Goal: Feedback & Contribution: Contribute content

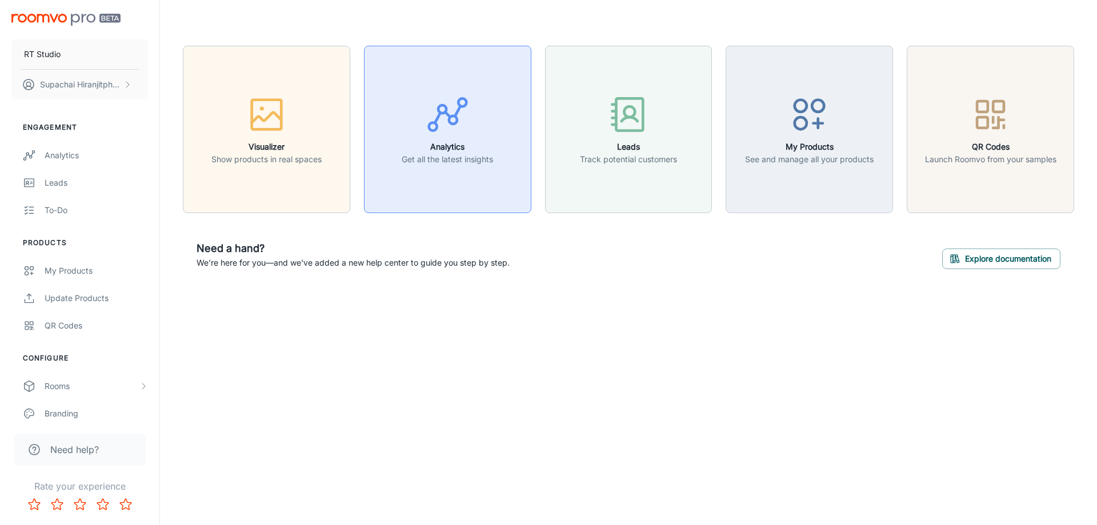
click at [432, 141] on h6 "Analytics" at bounding box center [447, 147] width 91 height 13
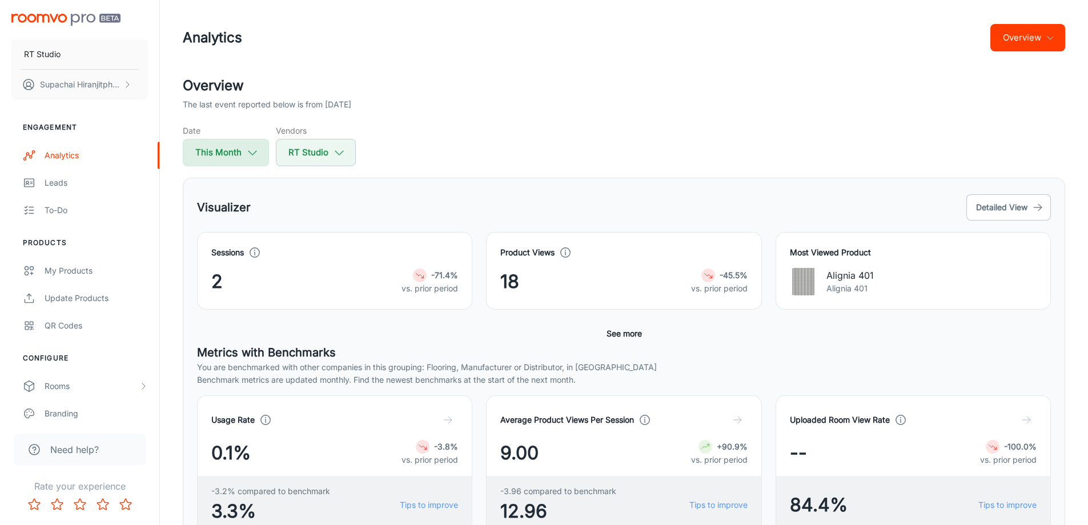
click at [254, 151] on icon "button" at bounding box center [252, 152] width 13 height 13
select select "9"
select select "2025"
select select "9"
select select "2025"
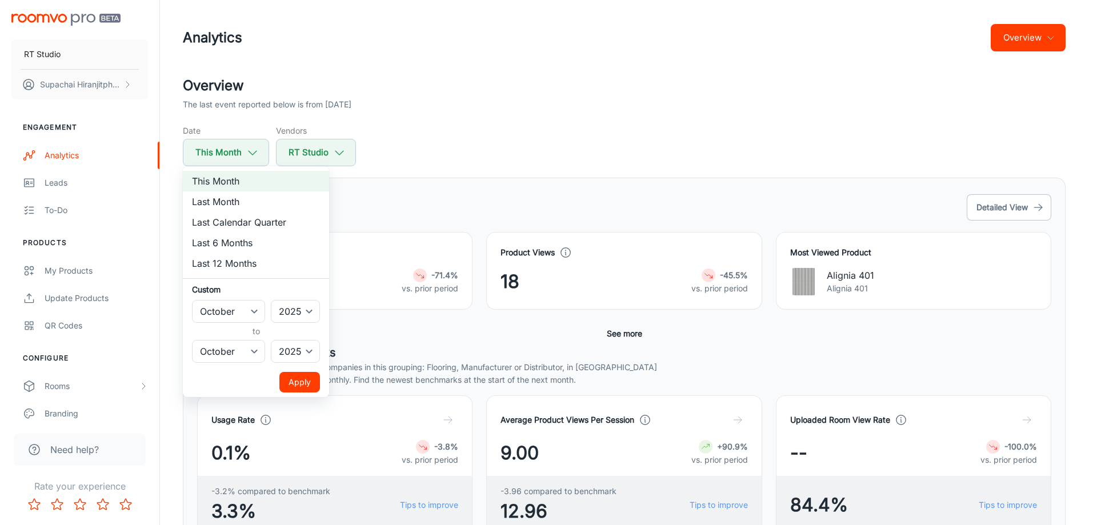
click at [228, 259] on li "Last 12 Months" at bounding box center [256, 263] width 146 height 21
select select "2024"
select select "8"
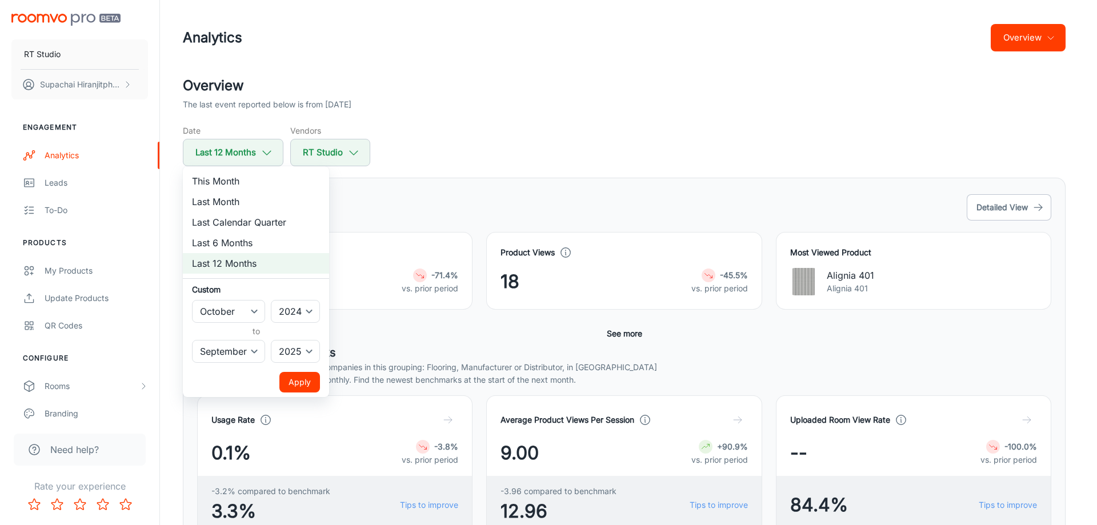
click at [311, 383] on button "Apply" at bounding box center [299, 382] width 41 height 21
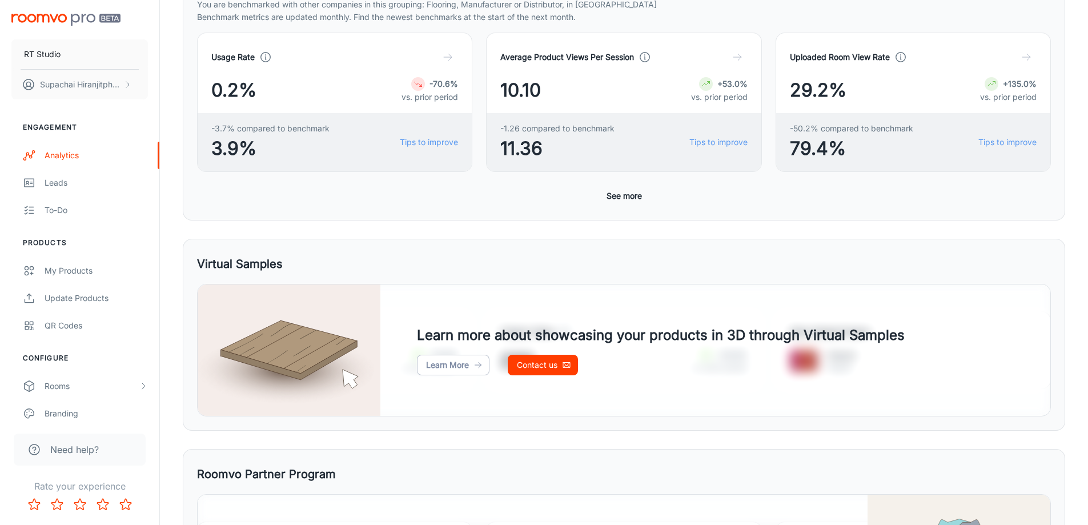
scroll to position [524, 0]
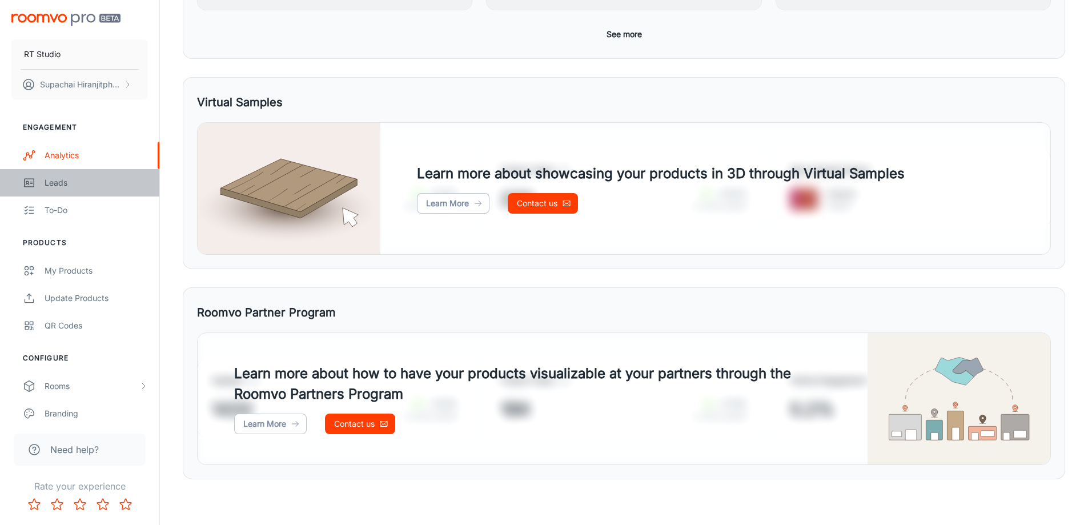
click at [69, 185] on div "Leads" at bounding box center [96, 183] width 103 height 13
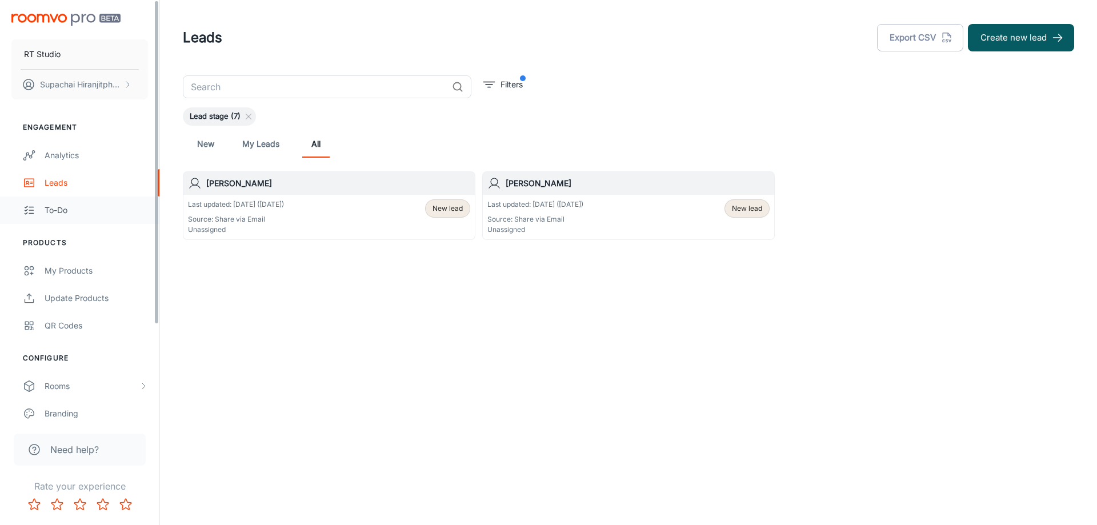
click at [74, 214] on div "To-do" at bounding box center [96, 210] width 103 height 13
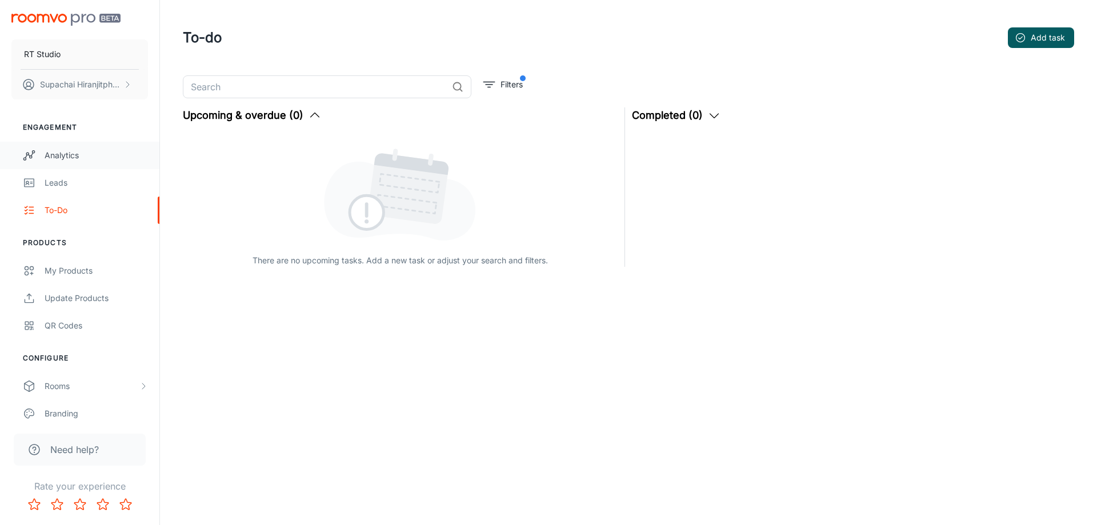
click at [67, 157] on div "Analytics" at bounding box center [96, 155] width 103 height 13
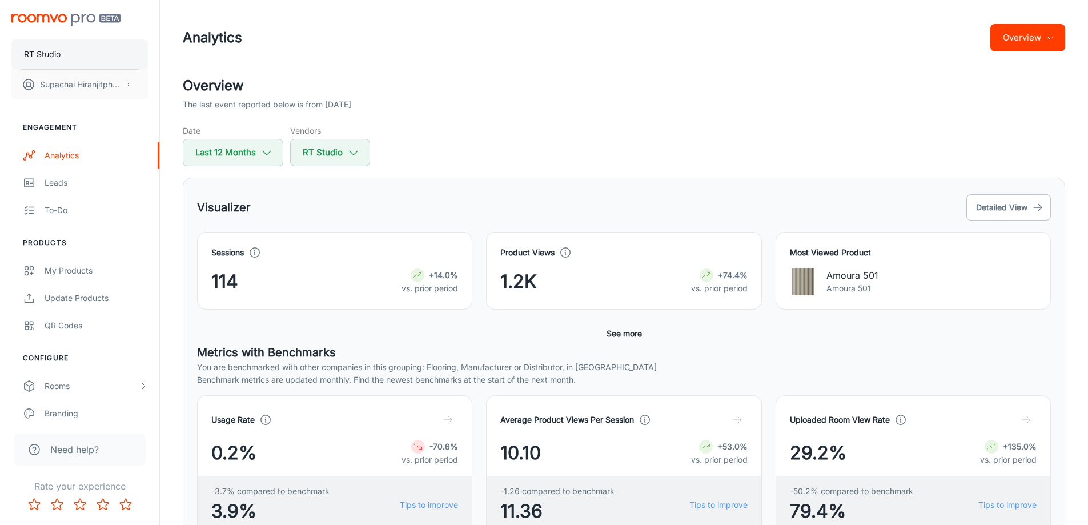
click at [45, 48] on p "RT Studio" at bounding box center [42, 54] width 37 height 13
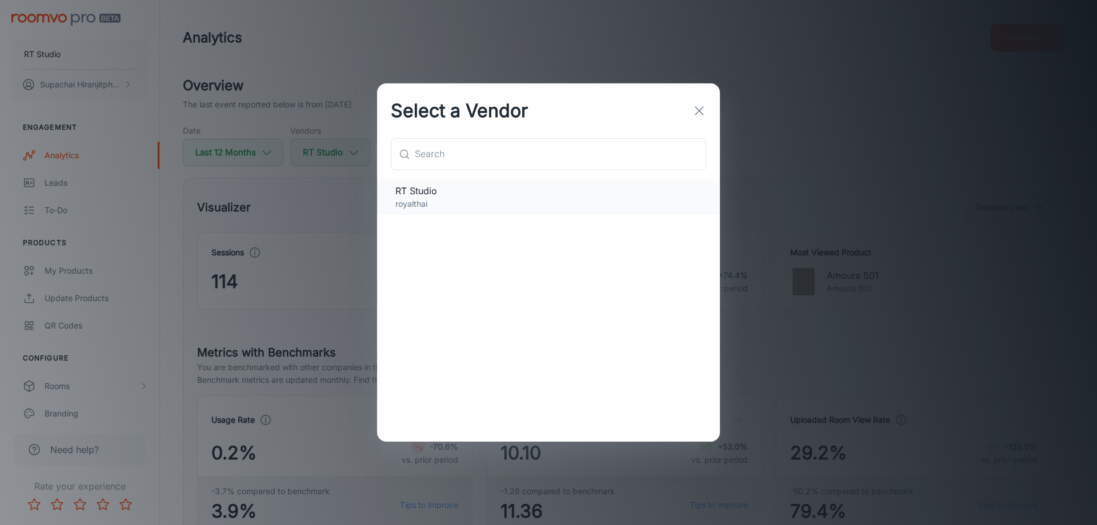
click at [608, 199] on p "royalthai" at bounding box center [548, 204] width 306 height 13
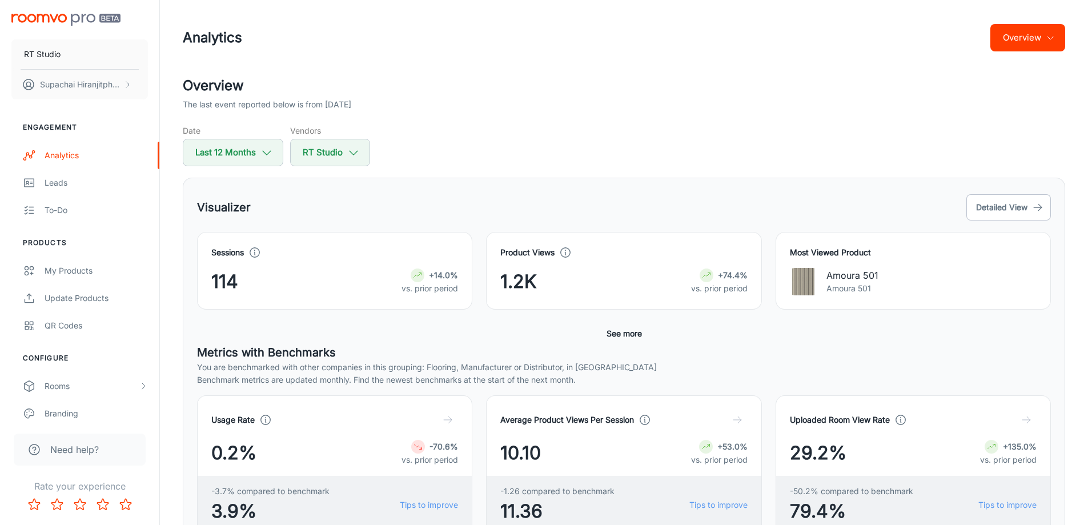
click at [78, 19] on img "scrollable content" at bounding box center [65, 20] width 109 height 12
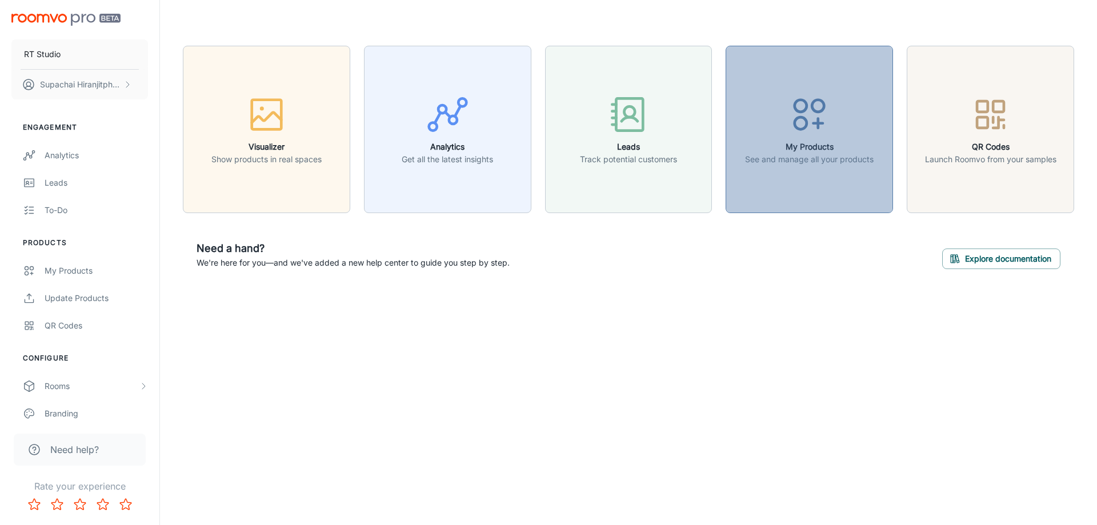
click at [820, 138] on div "button" at bounding box center [809, 116] width 129 height 47
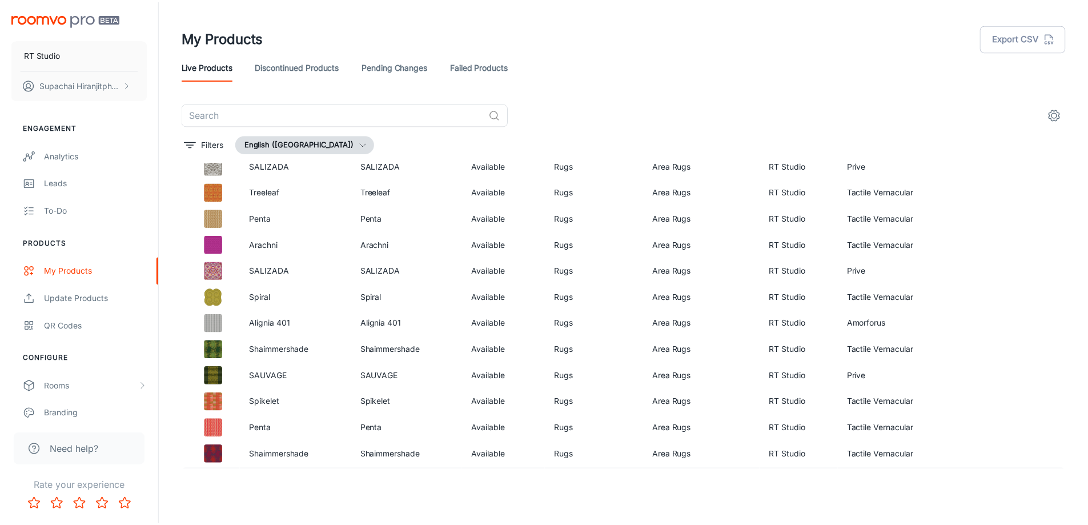
scroll to position [628, 0]
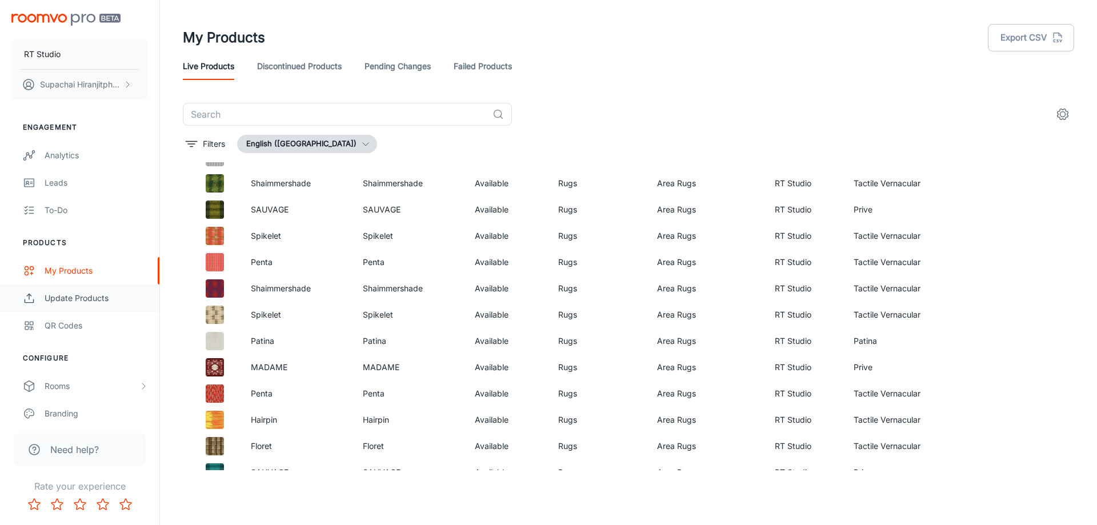
click at [96, 299] on div "Update Products" at bounding box center [96, 298] width 103 height 13
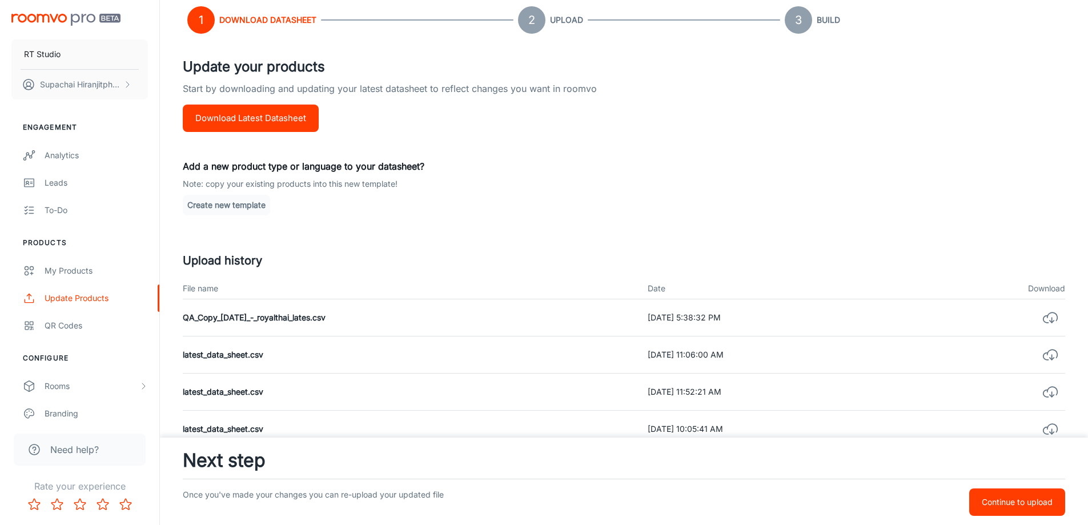
scroll to position [286, 0]
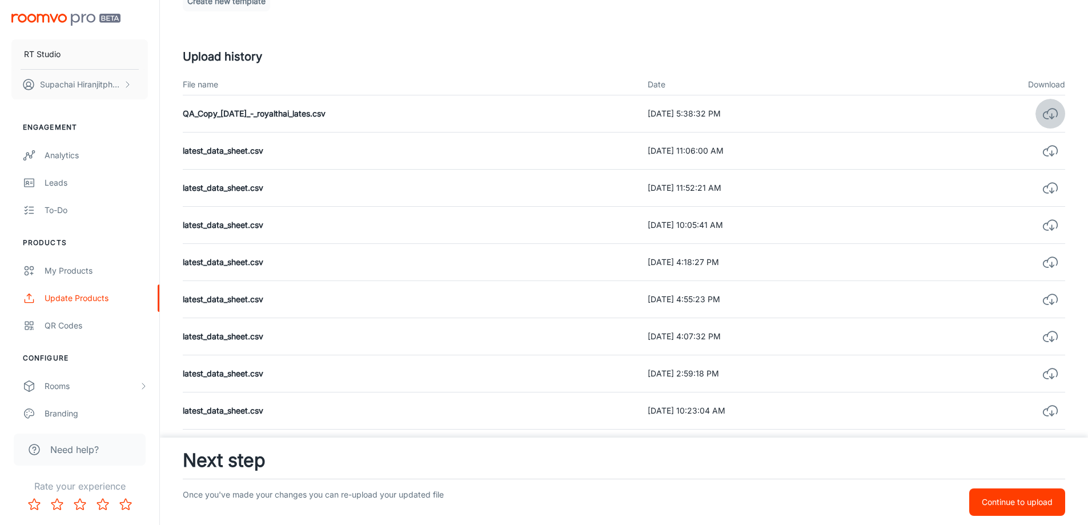
click at [1053, 114] on icon "button" at bounding box center [1051, 114] width 16 height 16
click at [1036, 503] on p "Continue to upload" at bounding box center [1017, 502] width 71 height 13
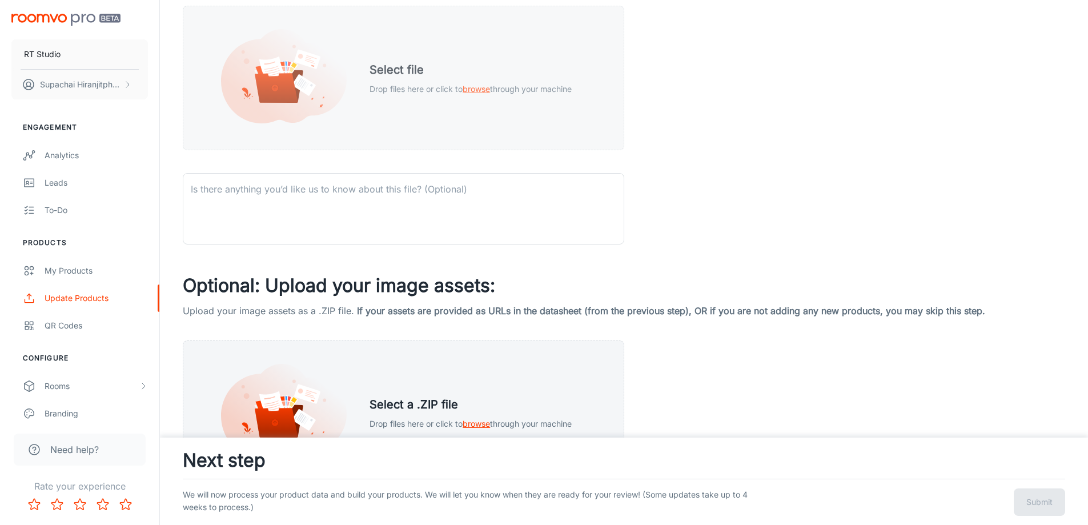
click at [478, 90] on span "browse" at bounding box center [476, 89] width 27 height 10
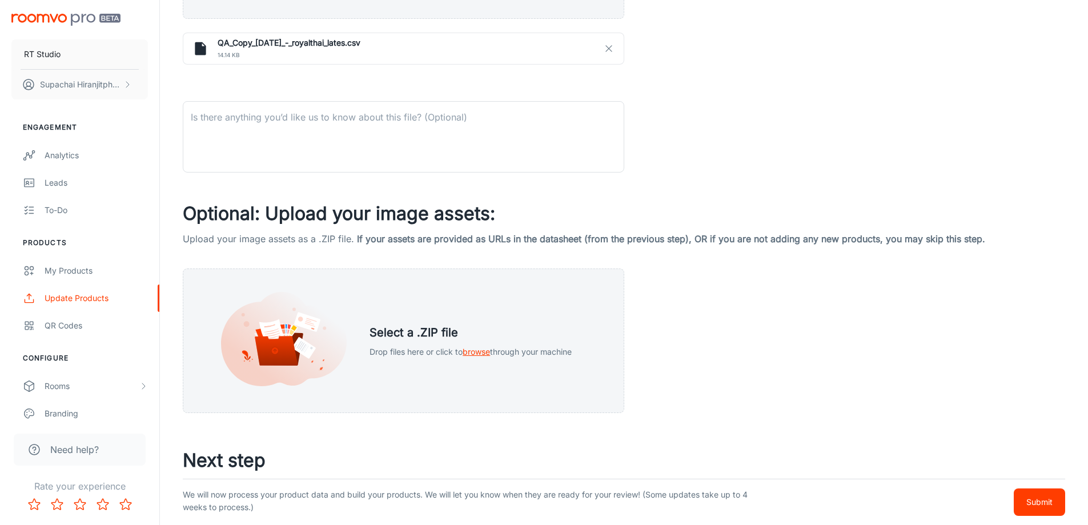
scroll to position [419, 0]
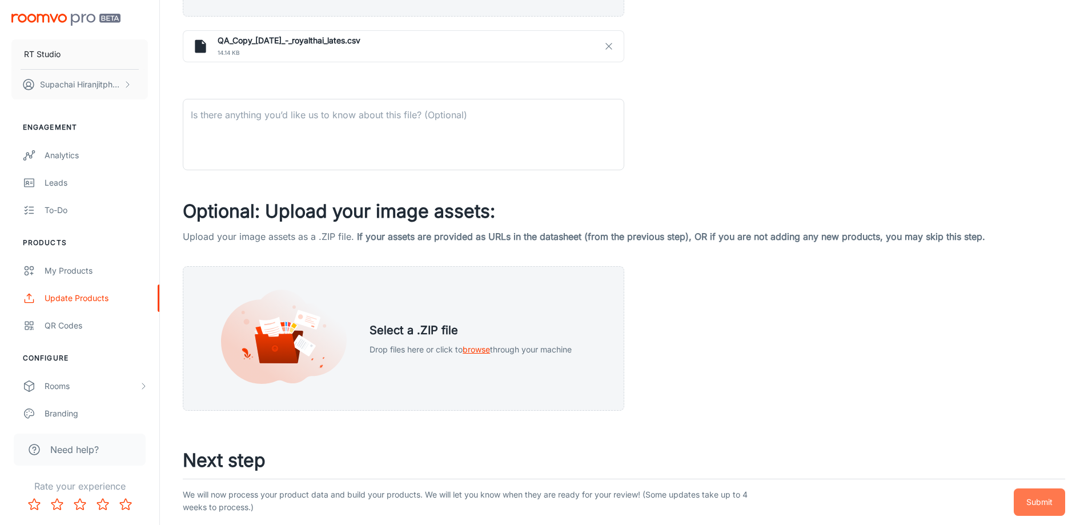
click at [1039, 506] on p "Submit" at bounding box center [1040, 502] width 26 height 13
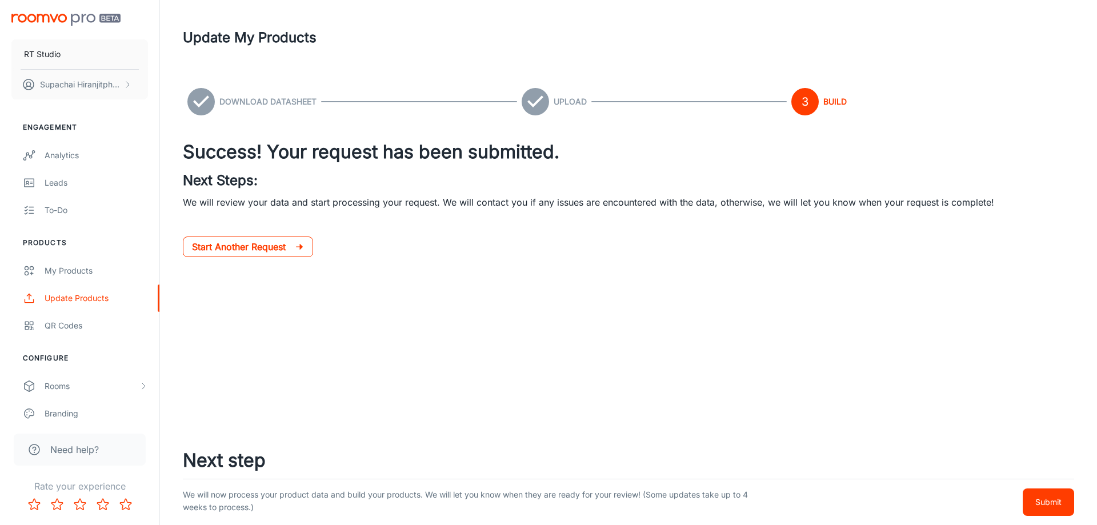
click at [285, 244] on p "Start Another Request" at bounding box center [243, 247] width 103 height 14
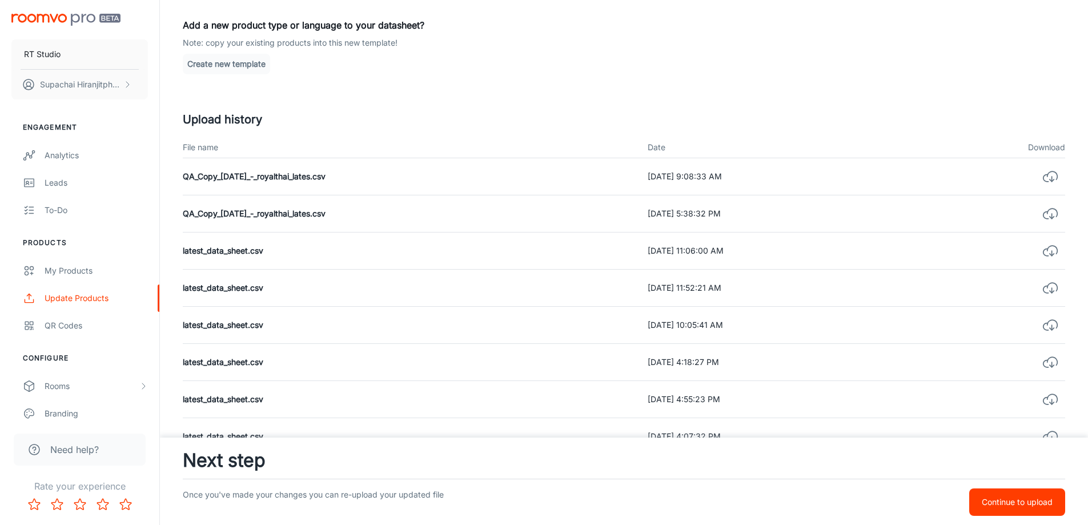
scroll to position [229, 0]
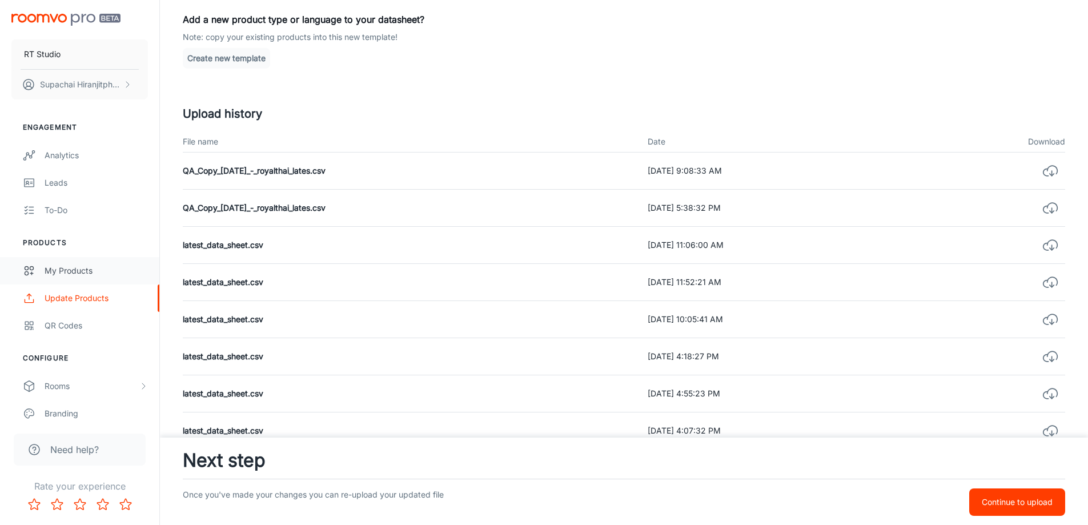
click at [62, 275] on div "My Products" at bounding box center [96, 271] width 103 height 13
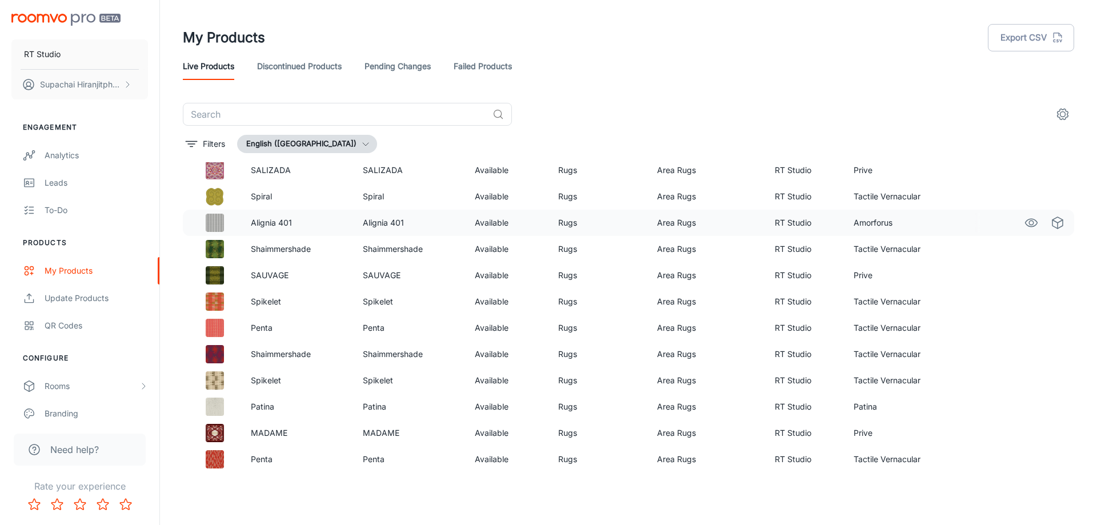
scroll to position [565, 0]
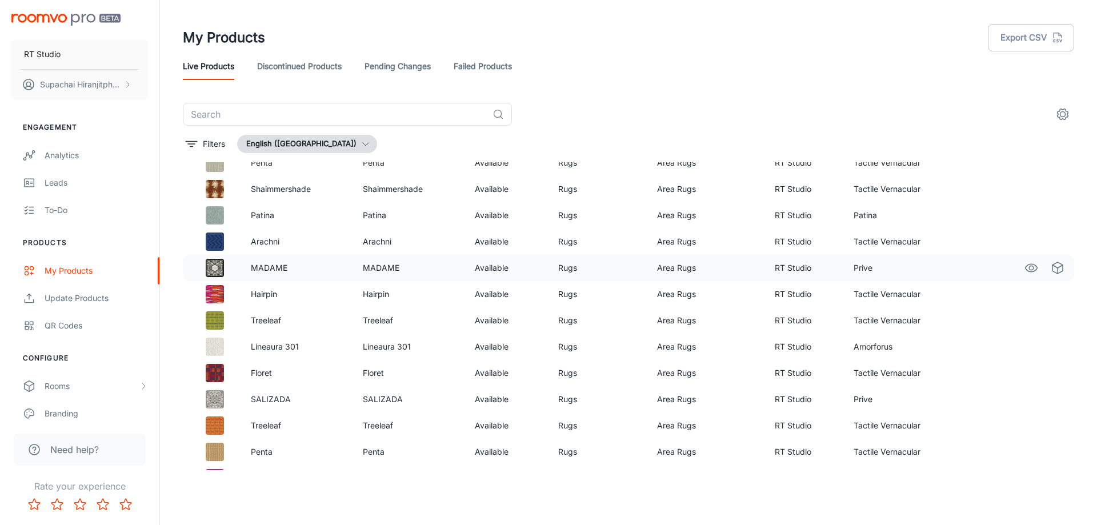
scroll to position [457, 0]
